Goal: Information Seeking & Learning: Find specific fact

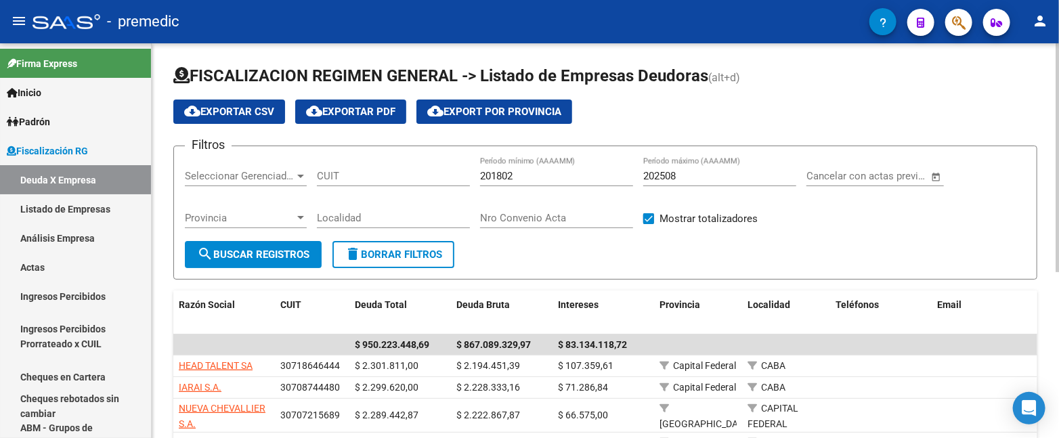
scroll to position [2, 0]
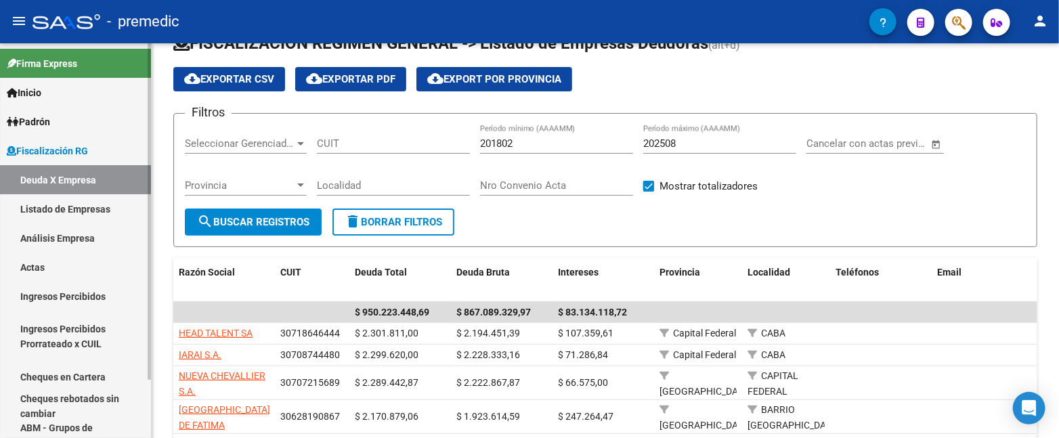
click at [106, 234] on link "Análisis Empresa" at bounding box center [75, 237] width 151 height 29
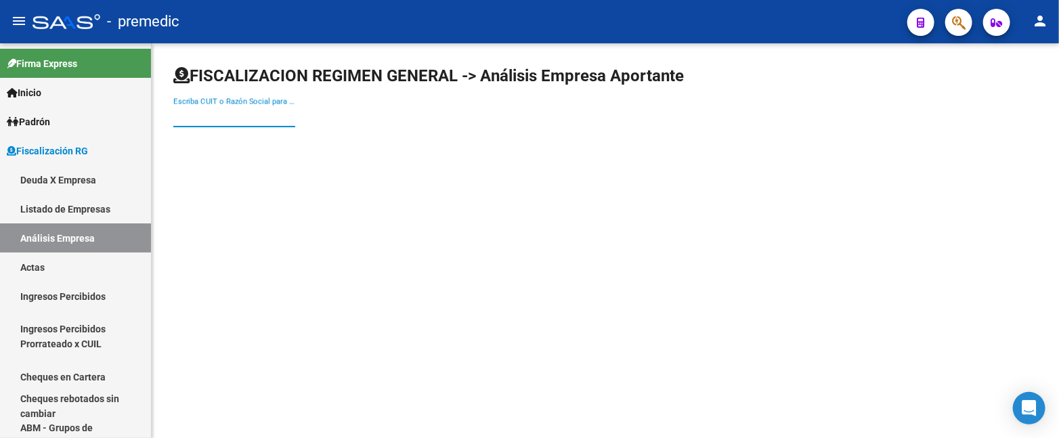
click at [232, 119] on input "Escriba CUIT o Razón Social para buscar" at bounding box center [234, 116] width 122 height 12
type input "[PERSON_NAME]"
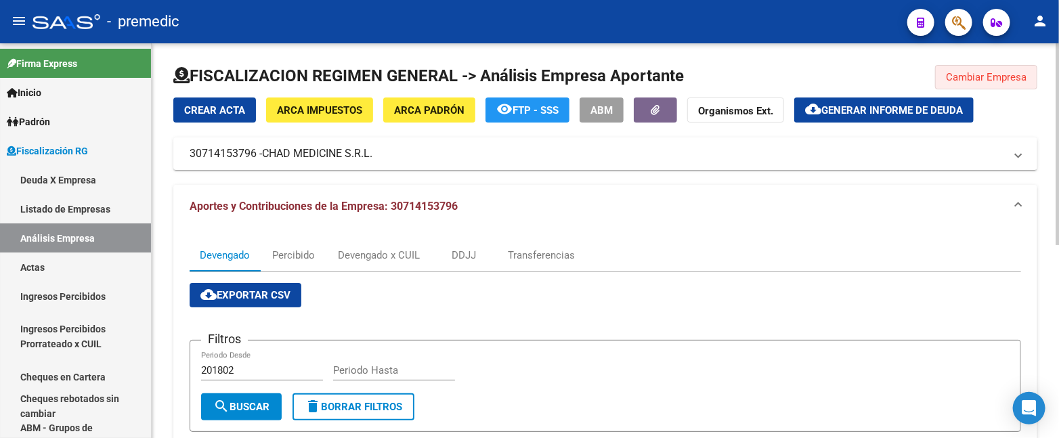
click at [1020, 82] on span "Cambiar Empresa" at bounding box center [986, 77] width 81 height 12
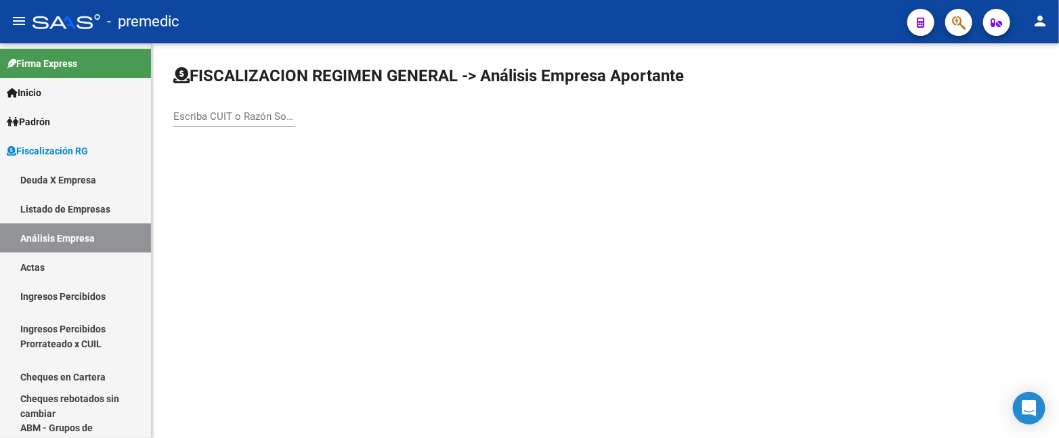
click at [249, 108] on div "Escriba CUIT o Razón Social para buscar" at bounding box center [234, 112] width 122 height 29
paste input "Lineas maritimas [PERSON_NAME]"
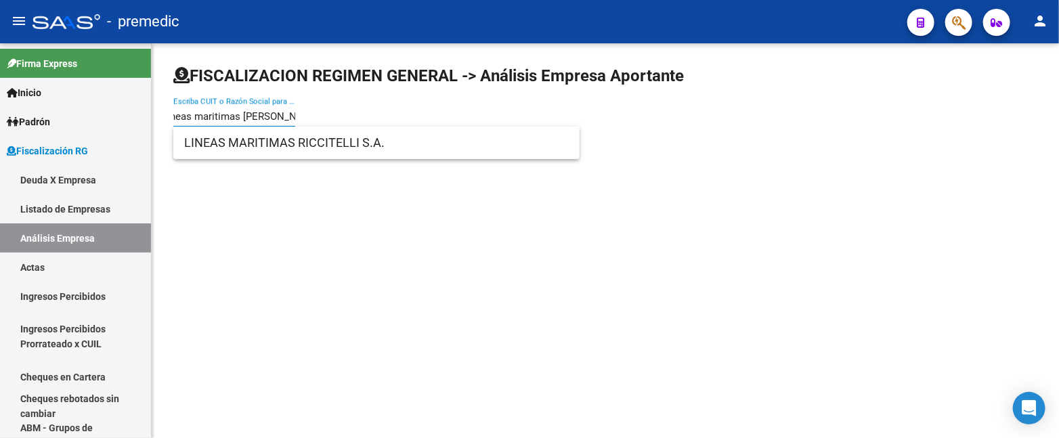
type input "Lineas maritimas [PERSON_NAME]"
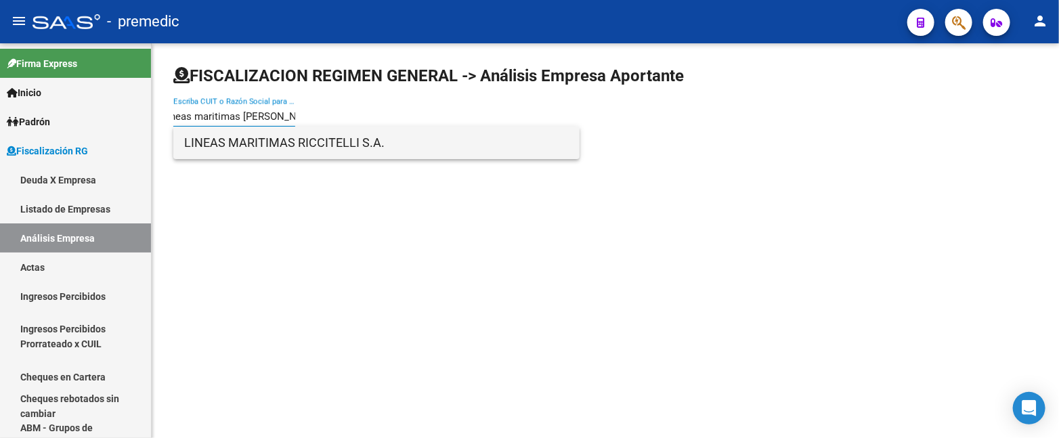
click at [276, 136] on span "LINEAS MARITIMAS RICCITELLI S.A." at bounding box center [376, 143] width 385 height 33
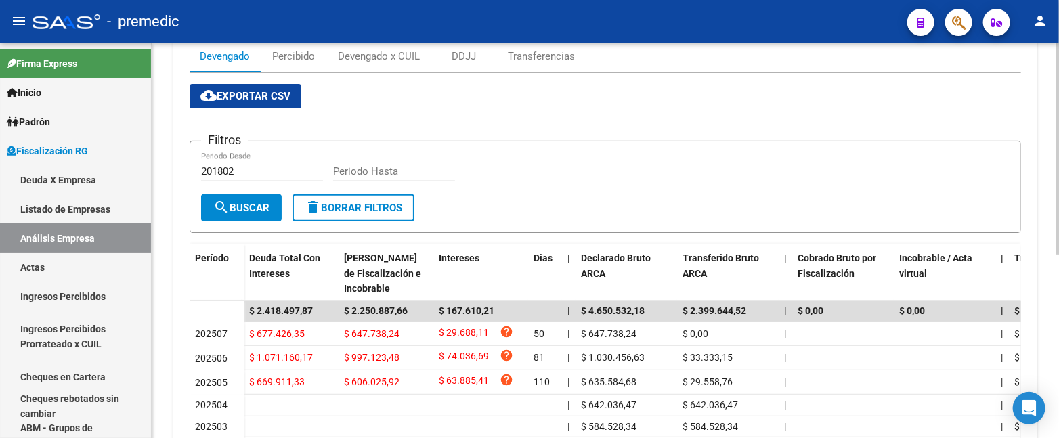
scroll to position [118, 0]
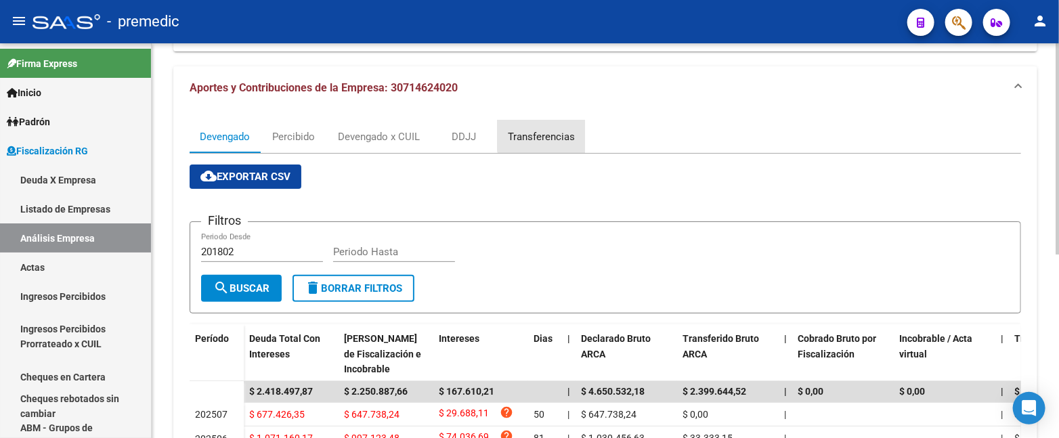
click at [544, 133] on div "Transferencias" at bounding box center [541, 136] width 67 height 15
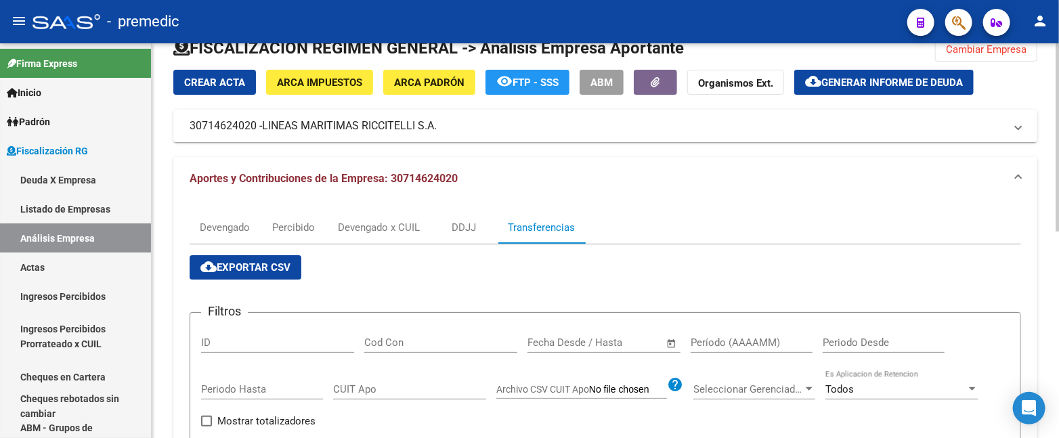
scroll to position [0, 0]
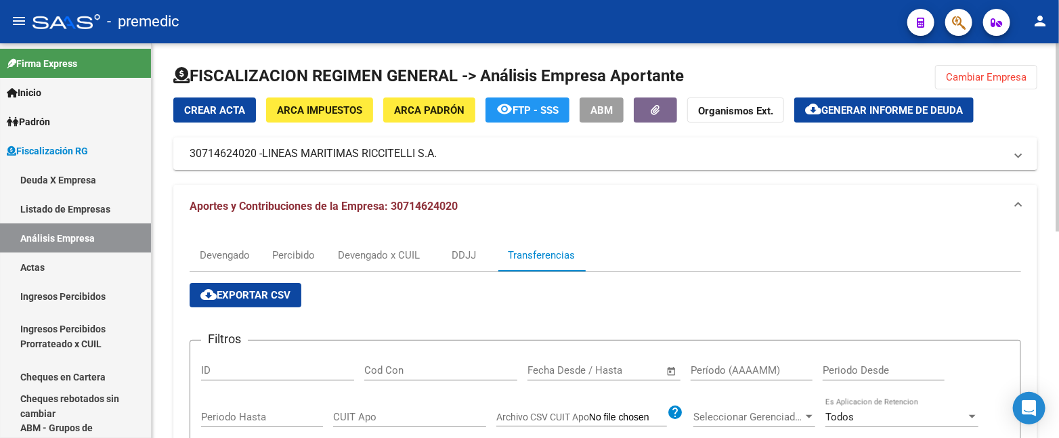
click at [1004, 69] on button "Cambiar Empresa" at bounding box center [986, 77] width 102 height 24
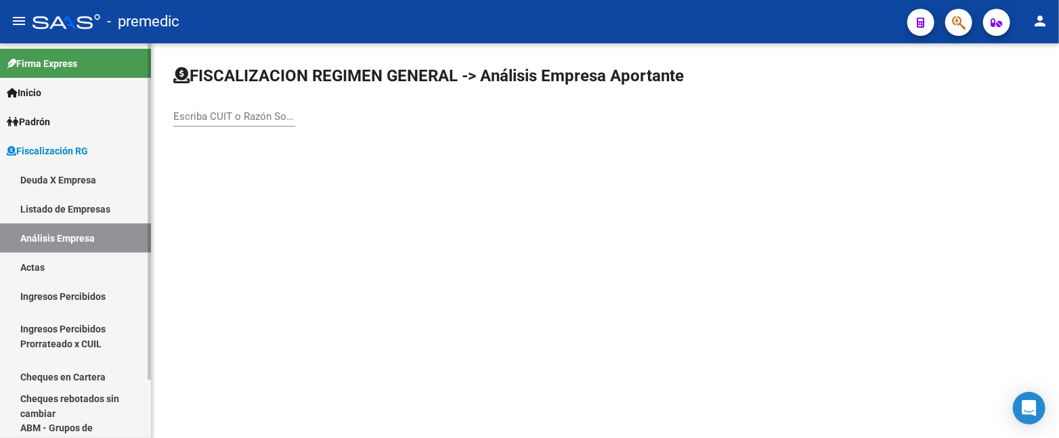
click at [110, 170] on link "Deuda X Empresa" at bounding box center [75, 179] width 151 height 29
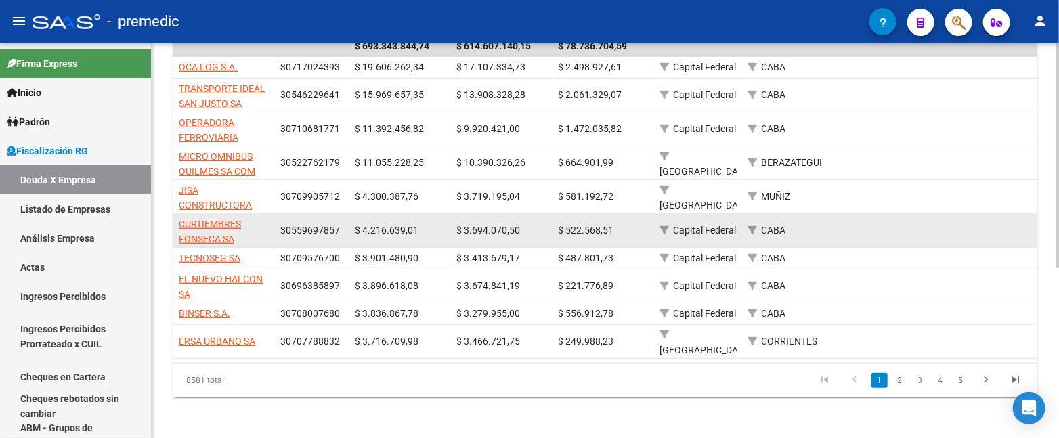
scroll to position [299, 0]
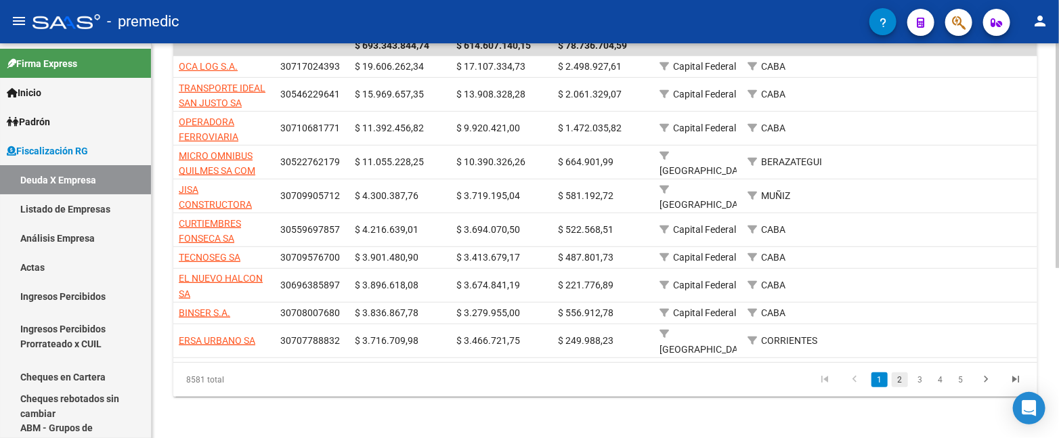
click at [895, 378] on link "2" at bounding box center [900, 379] width 16 height 15
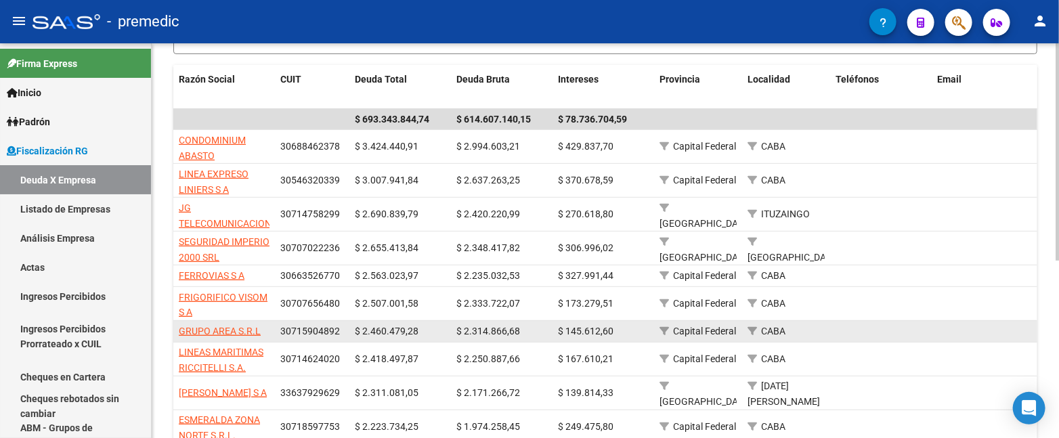
scroll to position [324, 0]
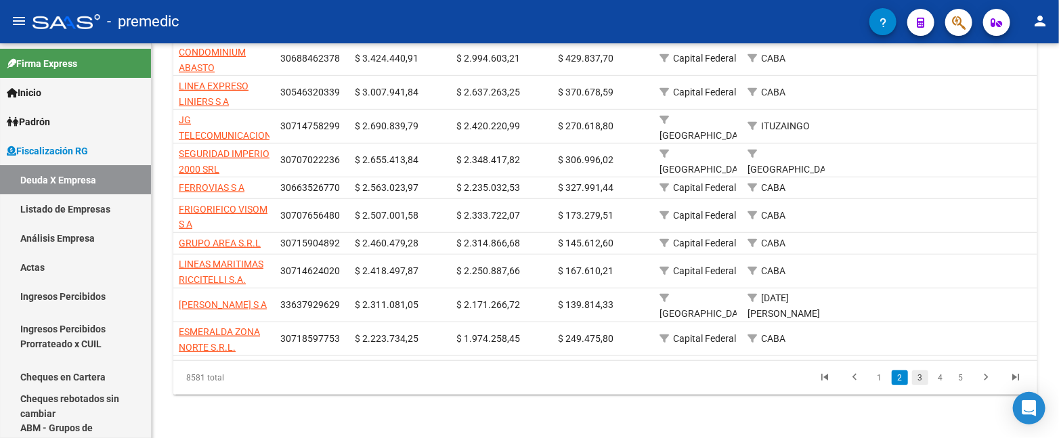
click at [924, 378] on link "3" at bounding box center [920, 377] width 16 height 15
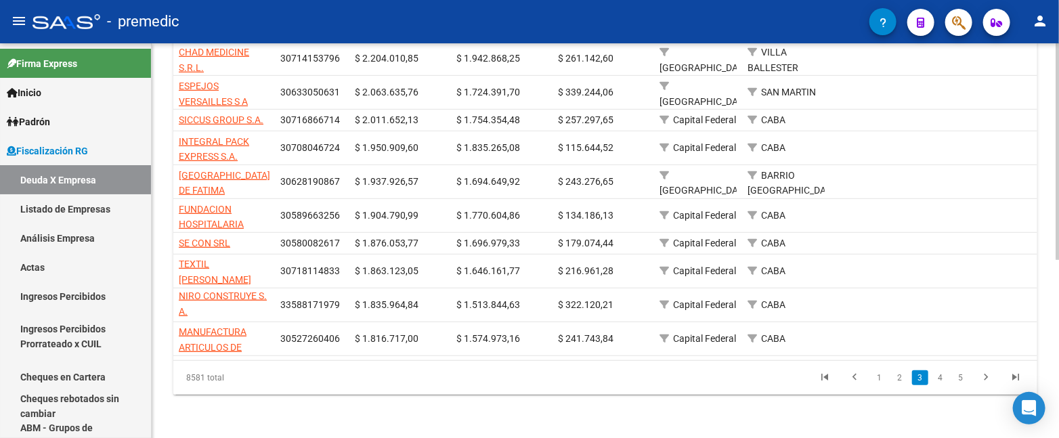
click at [1046, 244] on div "FISCALIZACION REGIMEN GENERAL -> Listado de Empresas Deudoras (alt+d) cloud_dow…" at bounding box center [607, 84] width 911 height 708
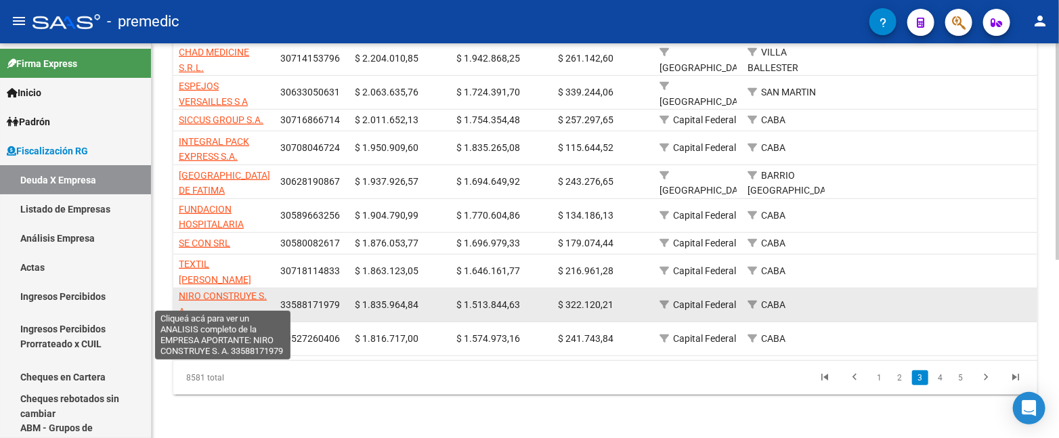
click at [234, 290] on span "NIRO CONSTRUYE S. A." at bounding box center [223, 303] width 88 height 26
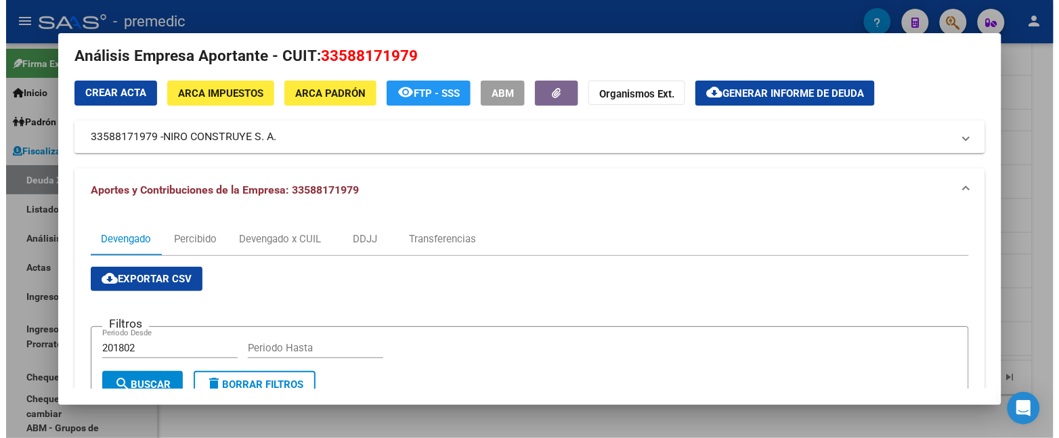
scroll to position [0, 0]
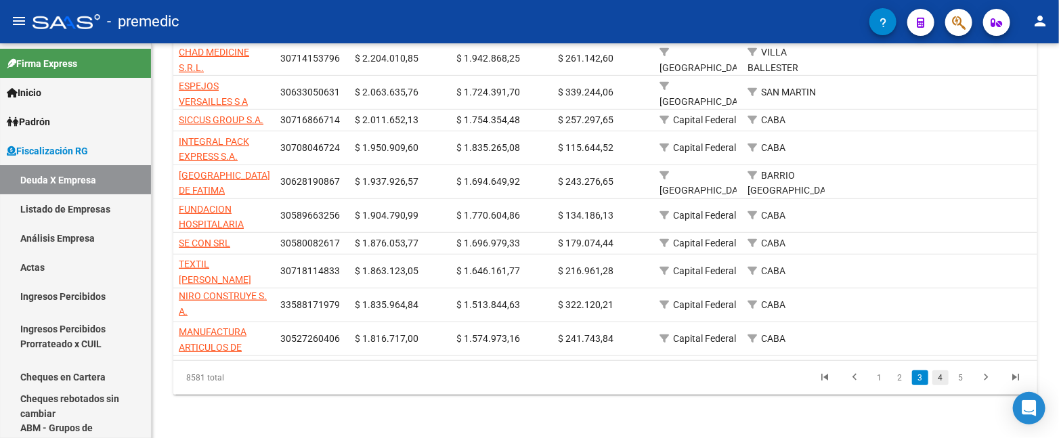
click at [946, 378] on link "4" at bounding box center [940, 377] width 16 height 15
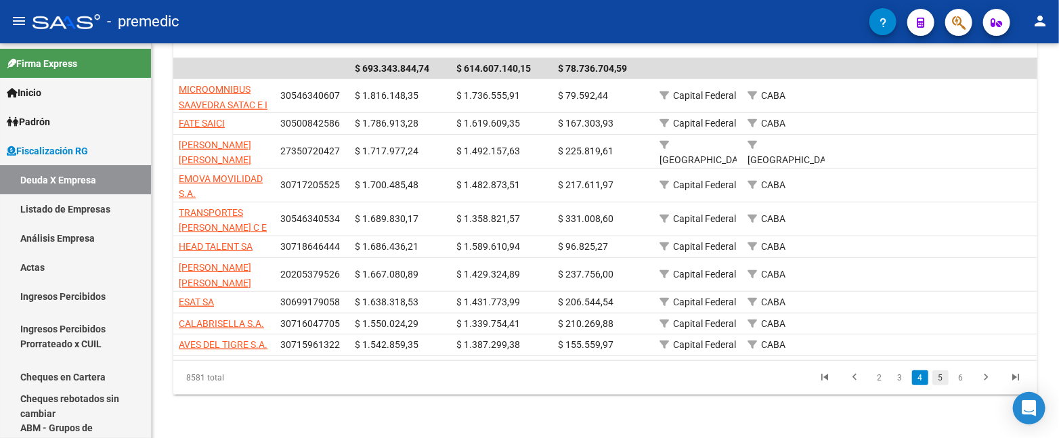
click at [943, 378] on link "5" at bounding box center [940, 377] width 16 height 15
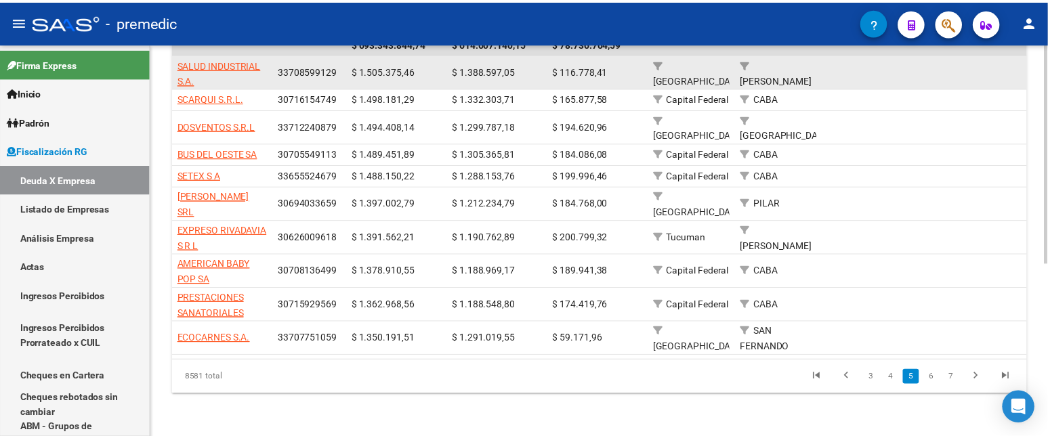
scroll to position [311, 0]
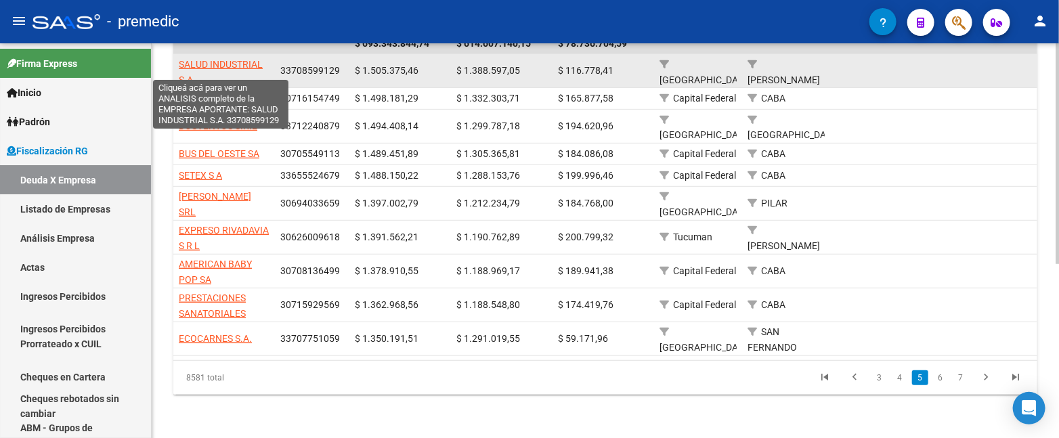
click at [232, 59] on span "SALUD INDUSTRIAL S.A." at bounding box center [221, 72] width 84 height 26
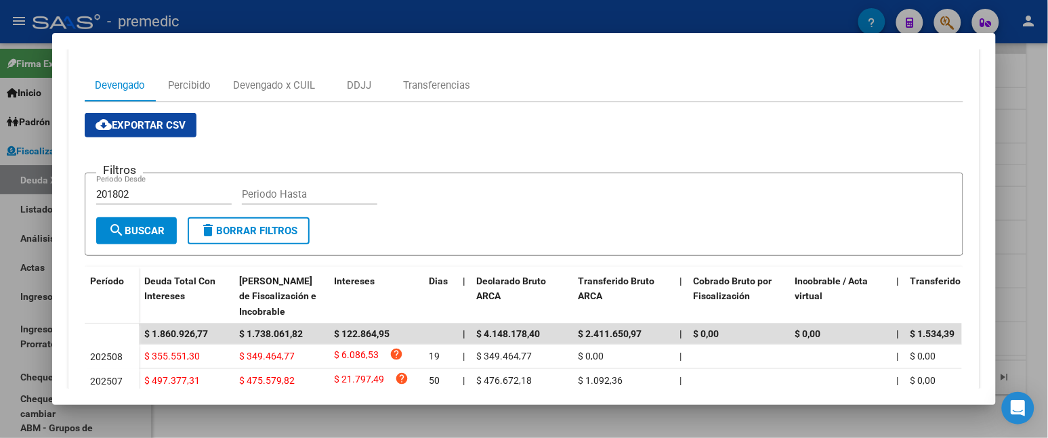
scroll to position [169, 0]
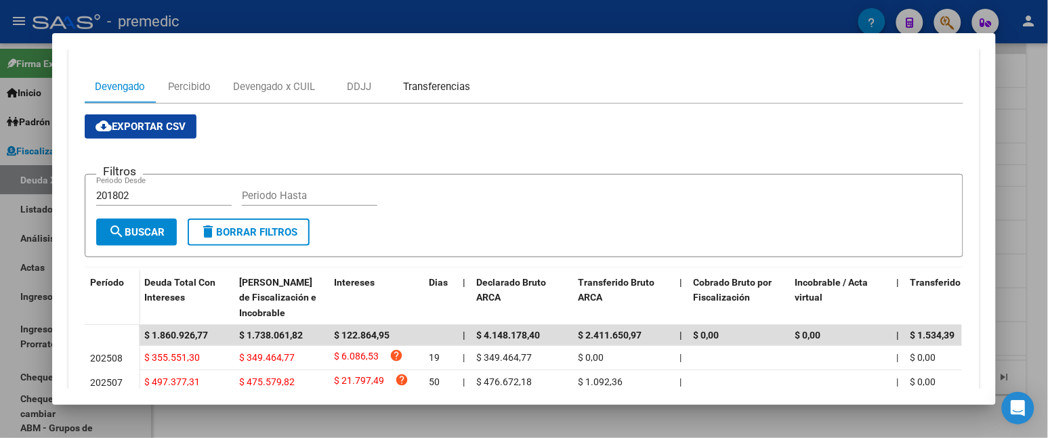
click at [437, 85] on div "Transferencias" at bounding box center [436, 86] width 67 height 15
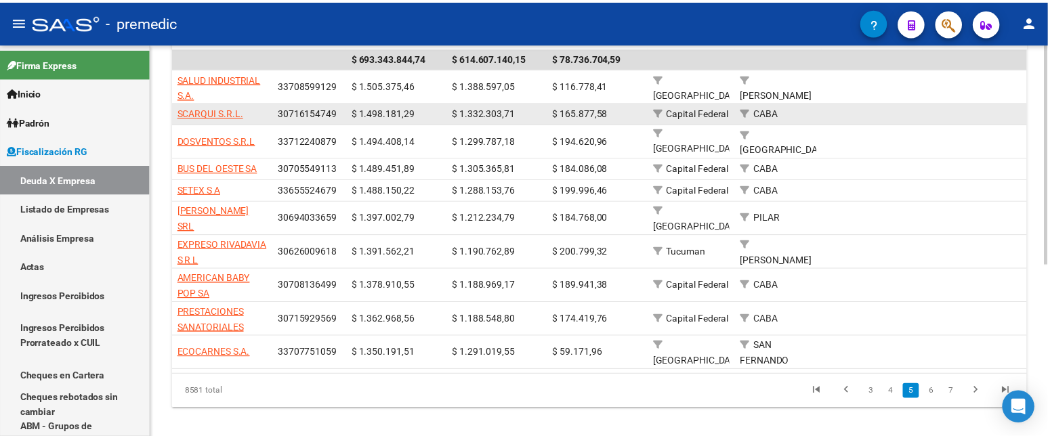
scroll to position [311, 0]
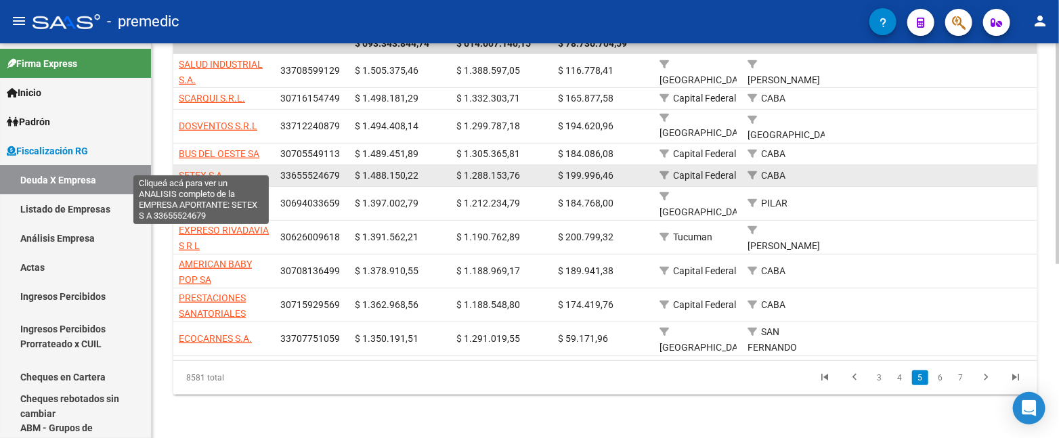
click at [215, 170] on span "SETEX S A" at bounding box center [200, 175] width 43 height 11
type textarea "33655524679"
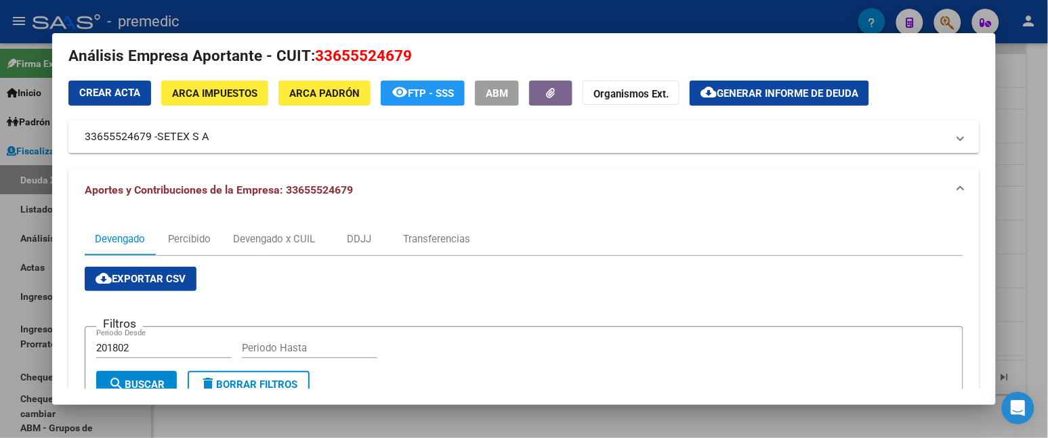
scroll to position [0, 0]
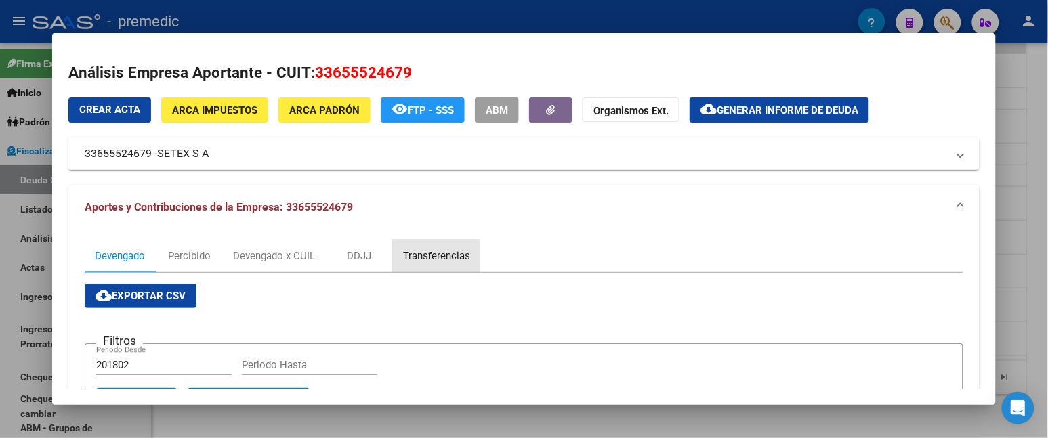
click at [404, 246] on div "Transferencias" at bounding box center [436, 256] width 87 height 33
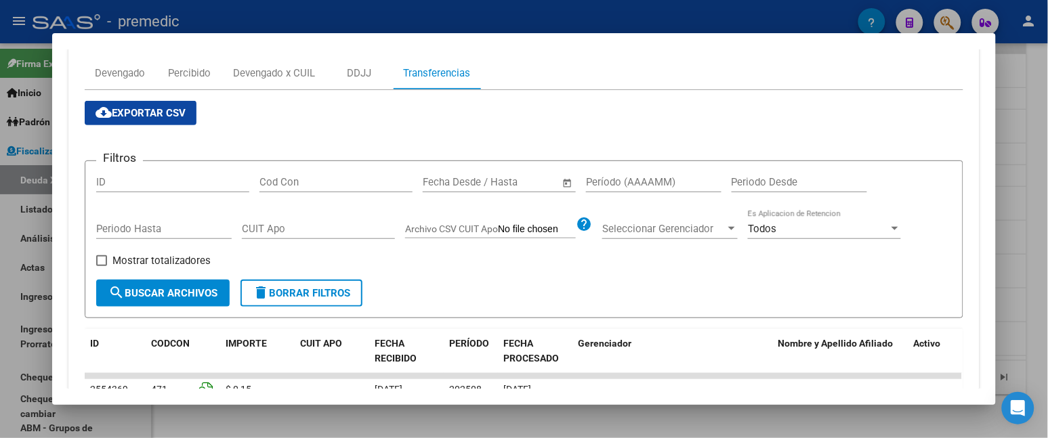
scroll to position [89, 0]
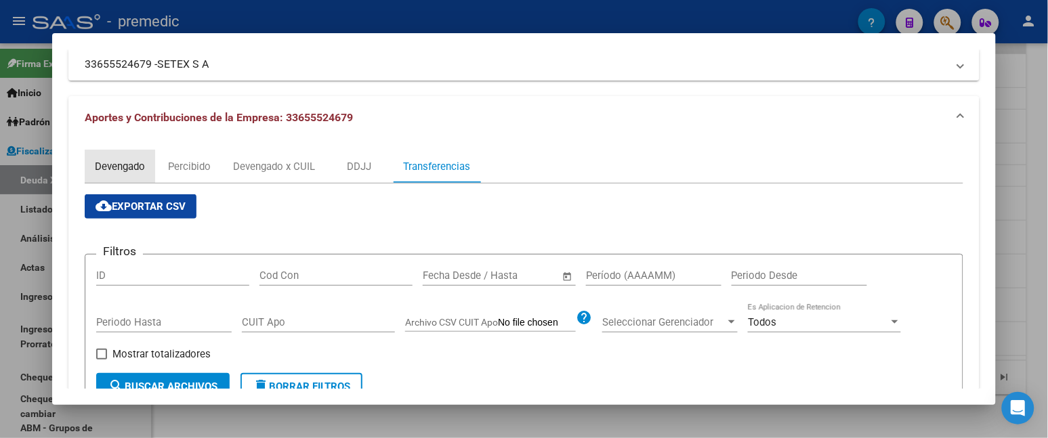
click at [118, 165] on div "Devengado" at bounding box center [120, 166] width 50 height 15
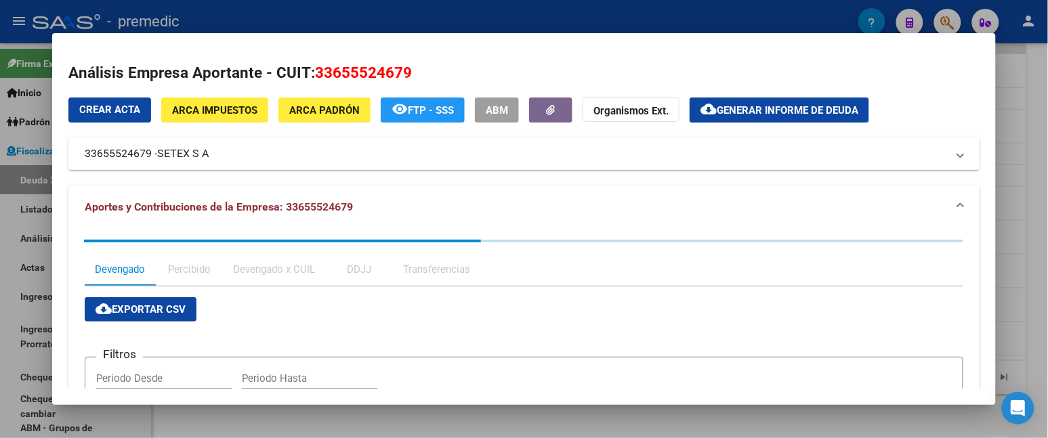
scroll to position [75, 0]
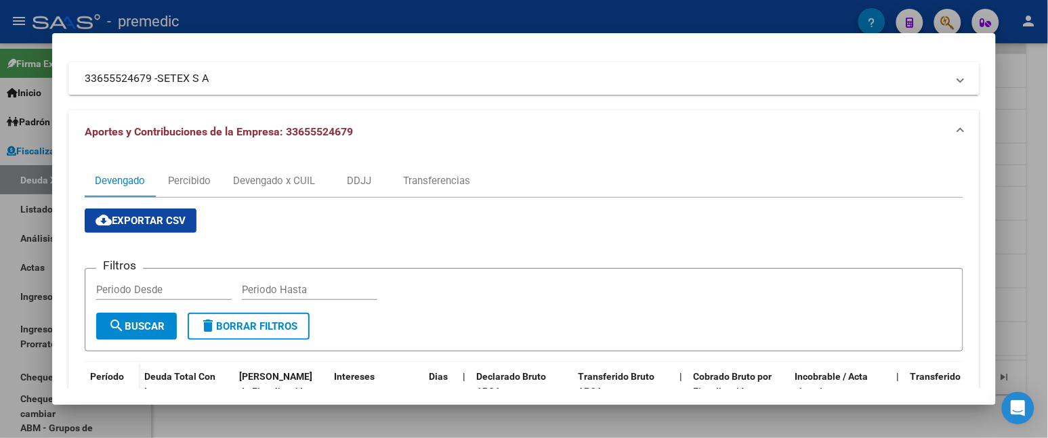
drag, startPoint x: 219, startPoint y: 74, endPoint x: 206, endPoint y: 77, distance: 13.1
click at [206, 77] on mat-panel-title "33655524679 - SETEX S A" at bounding box center [515, 78] width 861 height 16
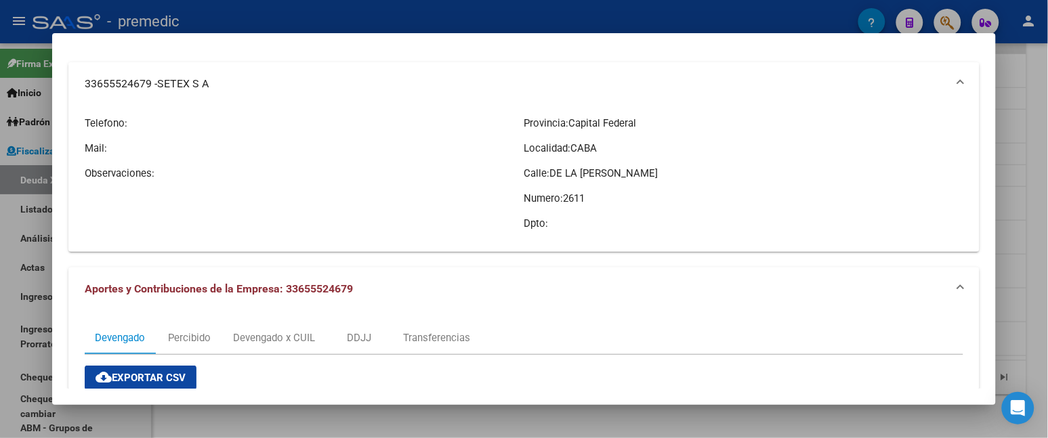
copy mat-panel-title "33655524679 - SETEX S A"
